Goal: Check status: Check status

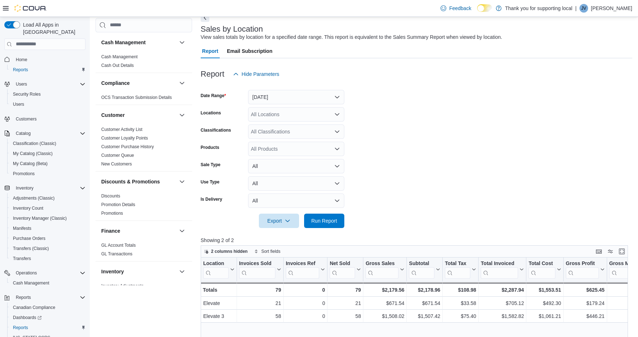
scroll to position [24, 0]
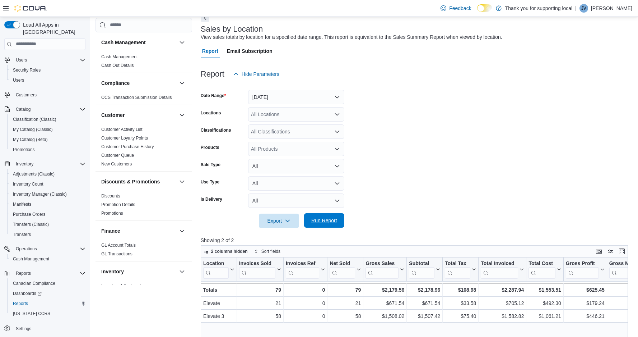
click at [332, 220] on span "Run Report" at bounding box center [325, 220] width 26 height 7
click at [327, 219] on span "Run Report" at bounding box center [325, 220] width 26 height 7
click at [263, 98] on button "[DATE]" at bounding box center [296, 97] width 96 height 14
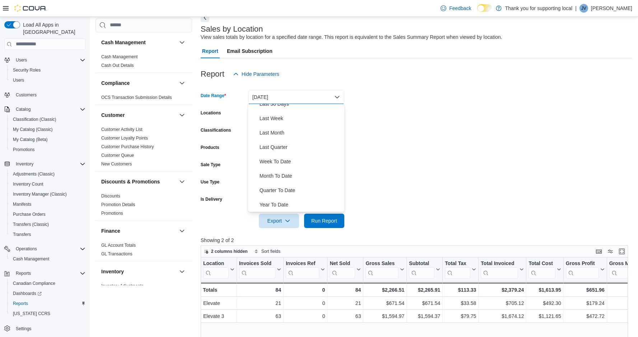
scroll to position [108, 0]
click at [278, 176] on span "Month To Date" at bounding box center [301, 175] width 82 height 9
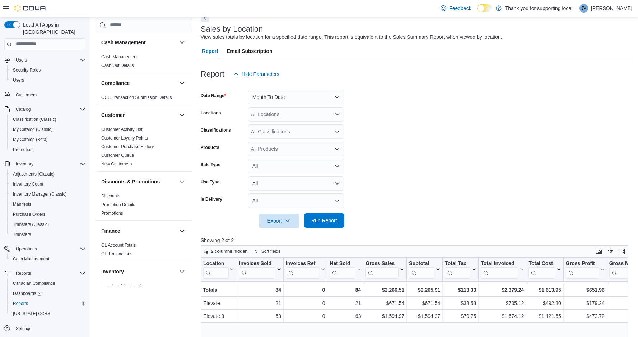
click at [330, 222] on span "Run Report" at bounding box center [325, 220] width 26 height 7
click at [282, 95] on button "Month To Date" at bounding box center [296, 97] width 96 height 14
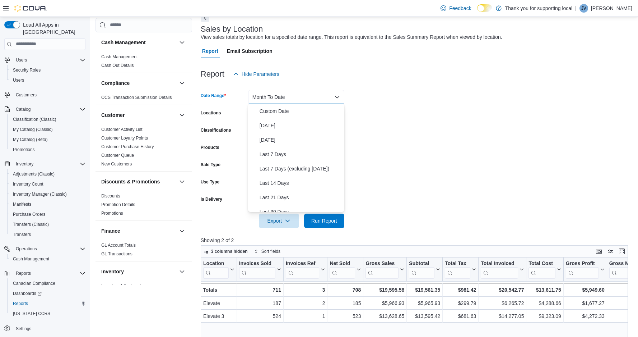
click at [260, 124] on span "[DATE]" at bounding box center [301, 125] width 82 height 9
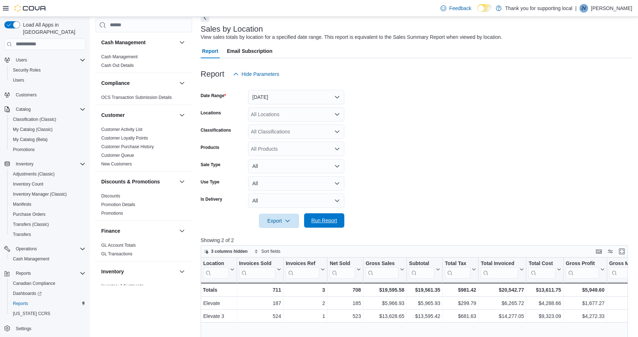
click at [325, 218] on span "Run Report" at bounding box center [325, 220] width 26 height 7
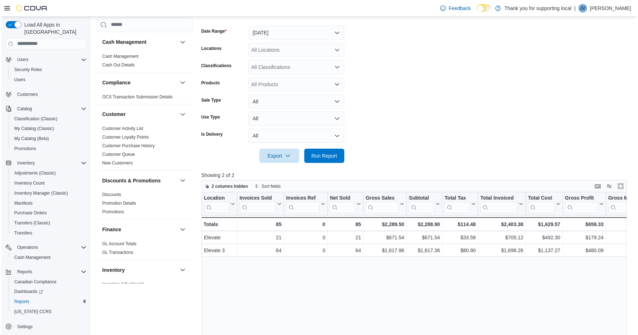
scroll to position [112, 0]
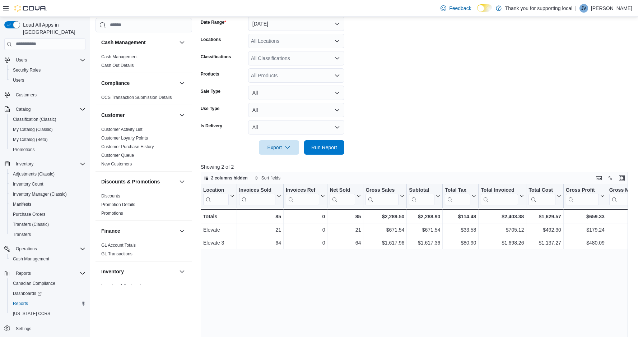
click at [483, 130] on form "Date Range [DATE] Locations All Locations Classifications All Classifications P…" at bounding box center [417, 81] width 432 height 147
click at [332, 144] on span "Run Report" at bounding box center [325, 146] width 26 height 7
click at [443, 116] on form "Date Range [DATE] Locations All Locations Classifications All Classifications P…" at bounding box center [417, 81] width 432 height 147
